Goal: Task Accomplishment & Management: Manage account settings

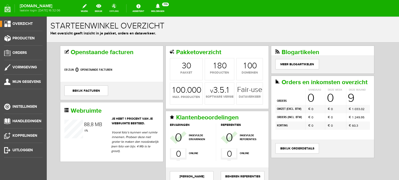
click at [119, 7] on link "offline" at bounding box center [114, 8] width 16 height 11
click at [117, 8] on link "offline" at bounding box center [114, 8] width 16 height 11
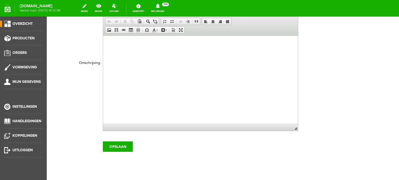
scroll to position [38, 0]
